Goal: Task Accomplishment & Management: Use online tool/utility

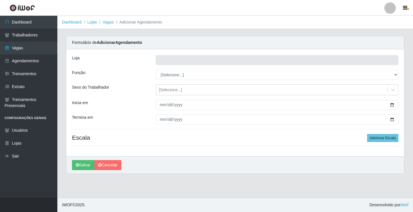
type input "Rede Econômico - Prata"
click at [68, 22] on link "Dashboard" at bounding box center [72, 22] width 20 height 5
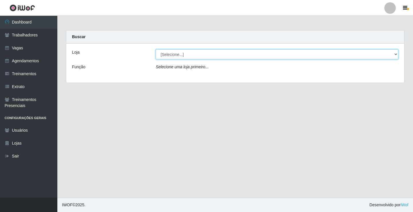
drag, startPoint x: 177, startPoint y: 60, endPoint x: 174, endPoint y: 53, distance: 7.3
click at [174, 53] on select "[Selecione...] Rede Econômico - Prata" at bounding box center [277, 54] width 243 height 10
select select "192"
click at [156, 49] on select "[Selecione...] Rede Econômico - Prata" at bounding box center [277, 54] width 243 height 10
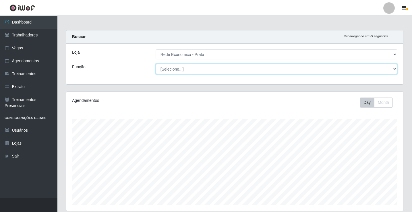
click at [173, 69] on select "[Selecione...] ASG ASG + ASG ++ Embalador Embalador + Embalador ++ Operador de …" at bounding box center [277, 69] width 242 height 10
select select "1"
click at [156, 64] on select "[Selecione...] ASG ASG + ASG ++ Embalador Embalador + Embalador ++ Operador de …" at bounding box center [277, 69] width 242 height 10
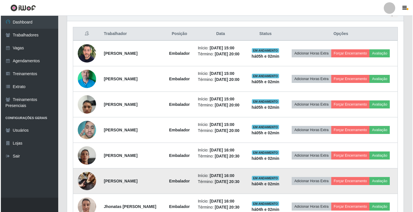
scroll to position [211, 0]
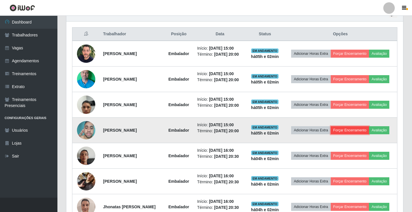
click at [352, 133] on button "Forçar Encerramento" at bounding box center [350, 130] width 38 height 8
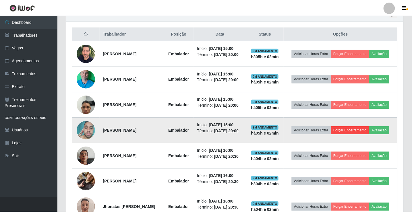
scroll to position [119, 334]
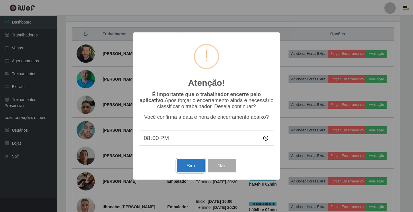
click at [191, 170] on button "Sim" at bounding box center [191, 165] width 28 height 13
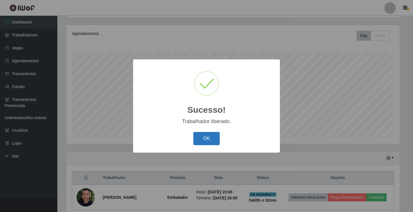
click at [207, 138] on button "OK" at bounding box center [206, 138] width 27 height 13
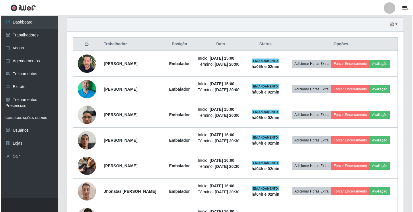
scroll to position [239, 0]
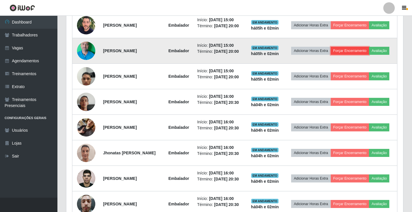
click at [348, 51] on button "Forçar Encerramento" at bounding box center [350, 51] width 38 height 8
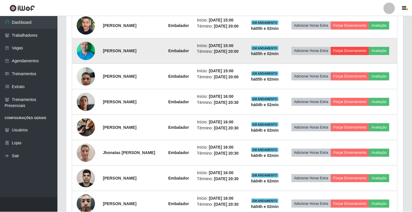
scroll to position [119, 334]
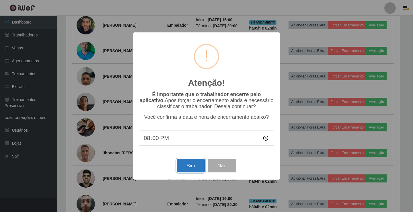
click at [185, 166] on button "Sim" at bounding box center [191, 165] width 28 height 13
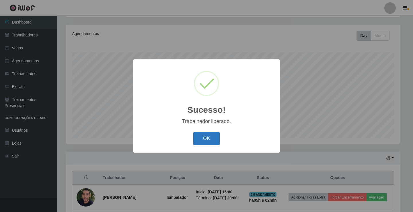
click at [206, 140] on button "OK" at bounding box center [206, 138] width 27 height 13
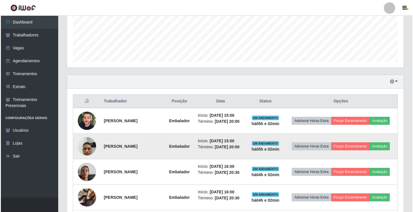
scroll to position [153, 0]
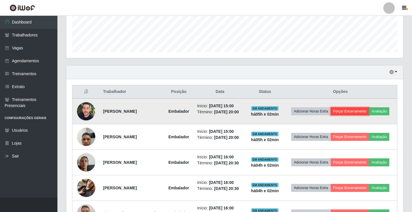
click at [346, 111] on button "Forçar Encerramento" at bounding box center [350, 111] width 38 height 8
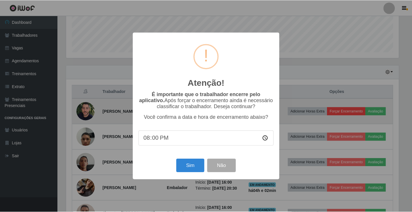
scroll to position [119, 334]
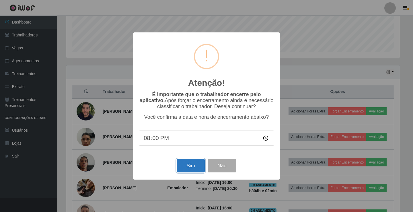
click at [185, 167] on button "Sim" at bounding box center [191, 165] width 28 height 13
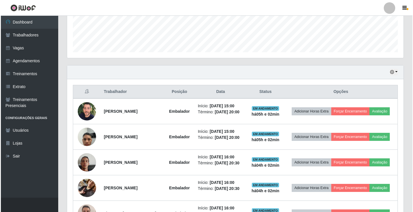
scroll to position [0, 0]
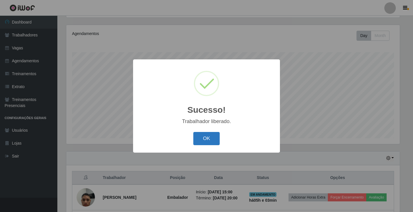
click at [206, 139] on button "OK" at bounding box center [206, 138] width 27 height 13
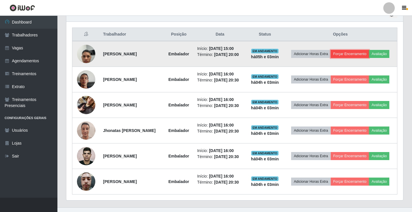
click at [348, 53] on button "Forçar Encerramento" at bounding box center [350, 54] width 38 height 8
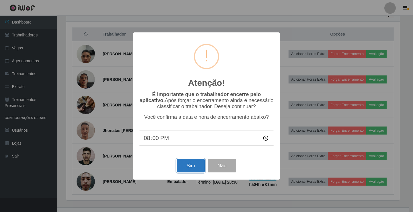
click at [190, 167] on button "Sim" at bounding box center [191, 165] width 28 height 13
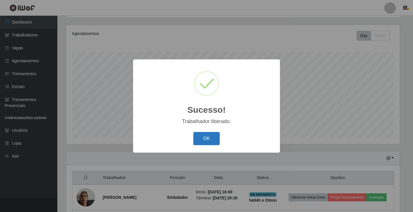
click at [210, 138] on button "OK" at bounding box center [206, 138] width 27 height 13
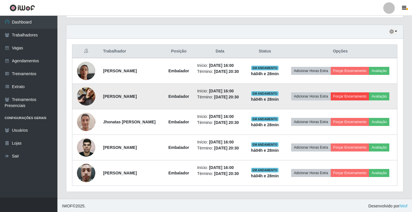
scroll to position [195, 0]
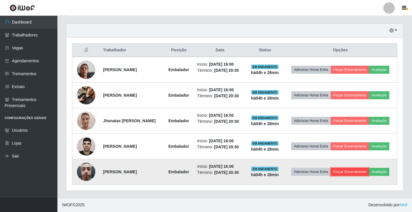
click at [360, 173] on button "Forçar Encerramento" at bounding box center [350, 172] width 38 height 8
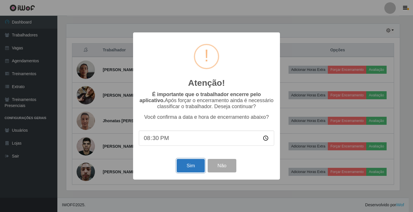
click at [182, 168] on button "Sim" at bounding box center [191, 165] width 28 height 13
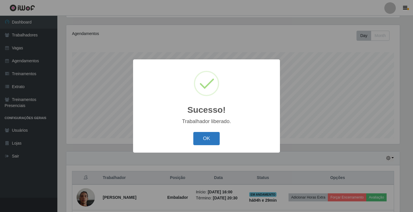
click at [201, 141] on button "OK" at bounding box center [206, 138] width 27 height 13
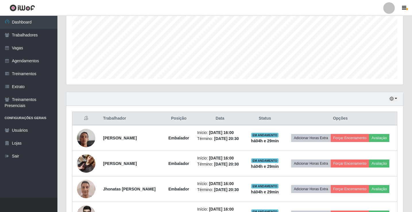
scroll to position [169, 0]
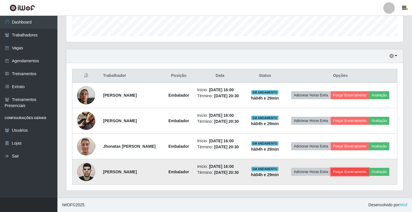
click at [346, 173] on button "Forçar Encerramento" at bounding box center [350, 172] width 38 height 8
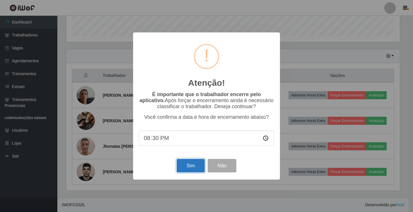
click at [190, 170] on button "Sim" at bounding box center [191, 165] width 28 height 13
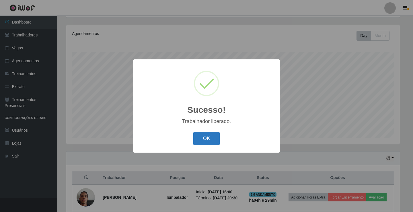
click at [211, 143] on button "OK" at bounding box center [206, 138] width 27 height 13
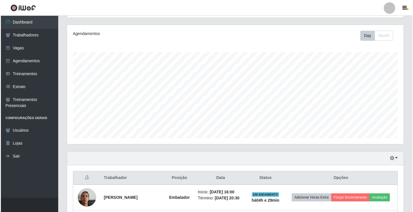
scroll to position [143, 0]
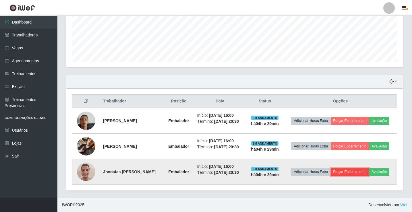
click at [353, 173] on button "Forçar Encerramento" at bounding box center [350, 172] width 38 height 8
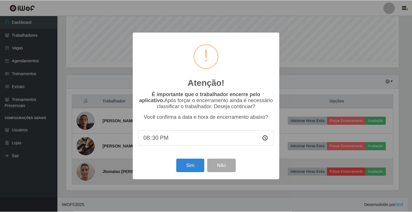
scroll to position [119, 334]
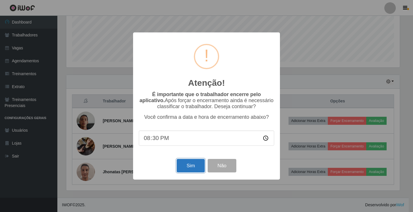
click at [199, 165] on button "Sim" at bounding box center [191, 165] width 28 height 13
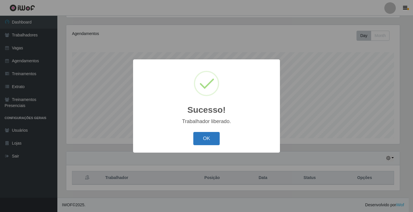
click at [207, 142] on button "OK" at bounding box center [206, 138] width 27 height 13
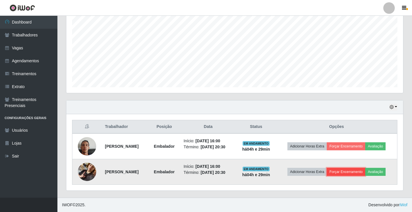
click at [346, 170] on button "Forçar Encerramento" at bounding box center [346, 172] width 38 height 8
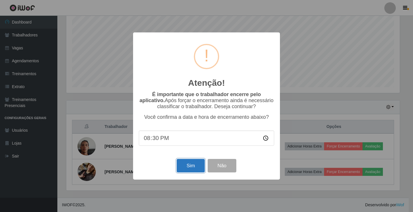
click at [197, 164] on button "Sim" at bounding box center [191, 165] width 28 height 13
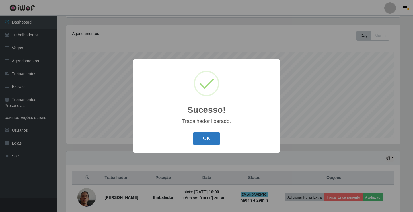
click at [205, 141] on button "OK" at bounding box center [206, 138] width 27 height 13
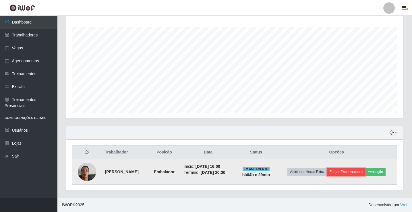
click at [359, 171] on button "Forçar Encerramento" at bounding box center [346, 172] width 38 height 8
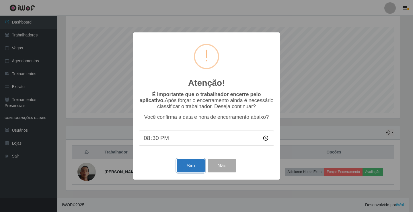
click at [194, 170] on button "Sim" at bounding box center [191, 165] width 28 height 13
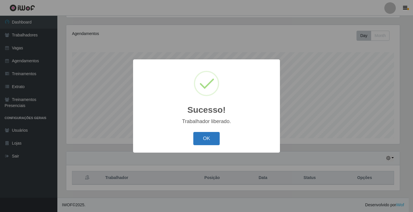
click at [203, 141] on button "OK" at bounding box center [206, 138] width 27 height 13
